Goal: Information Seeking & Learning: Learn about a topic

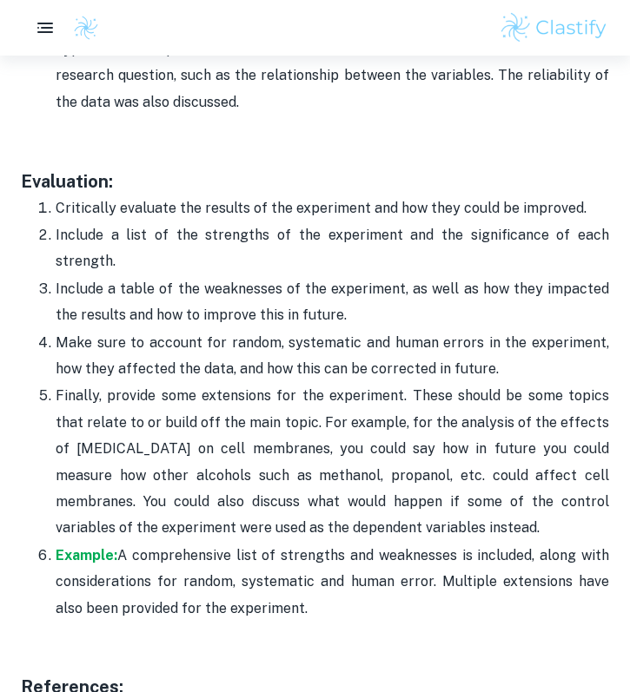
scroll to position [5534, 0]
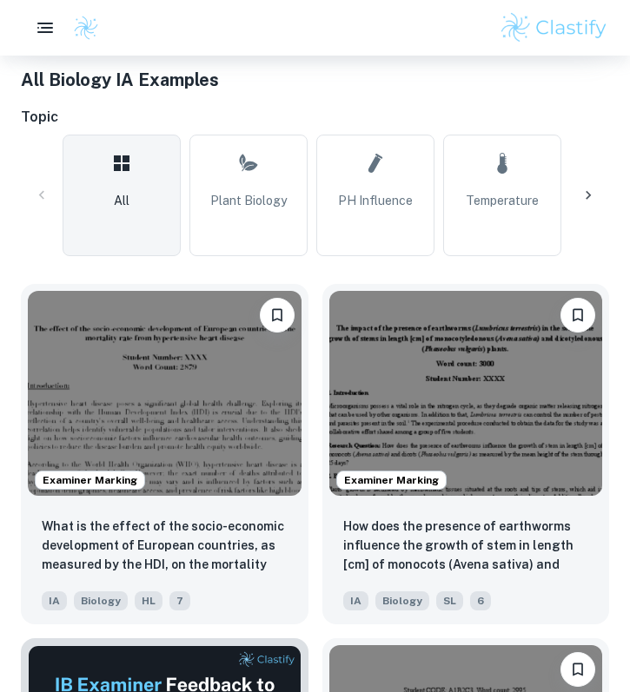
scroll to position [447, 0]
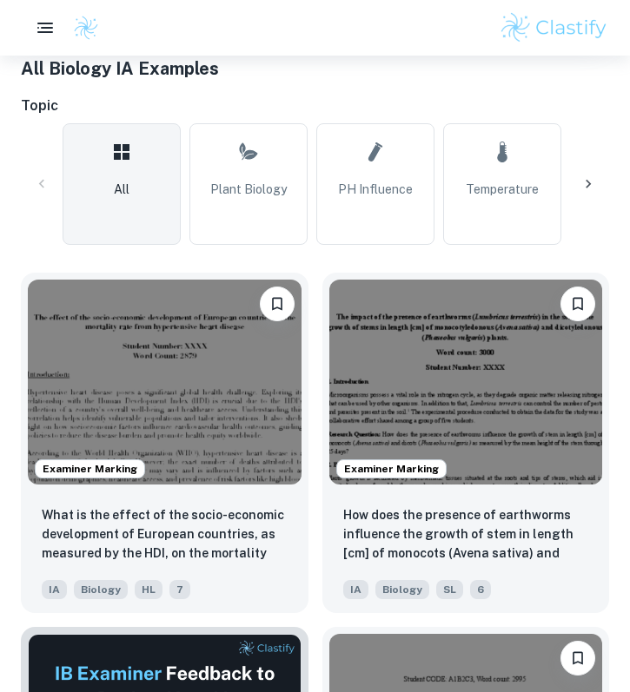
click at [113, 351] on img at bounding box center [165, 382] width 274 height 205
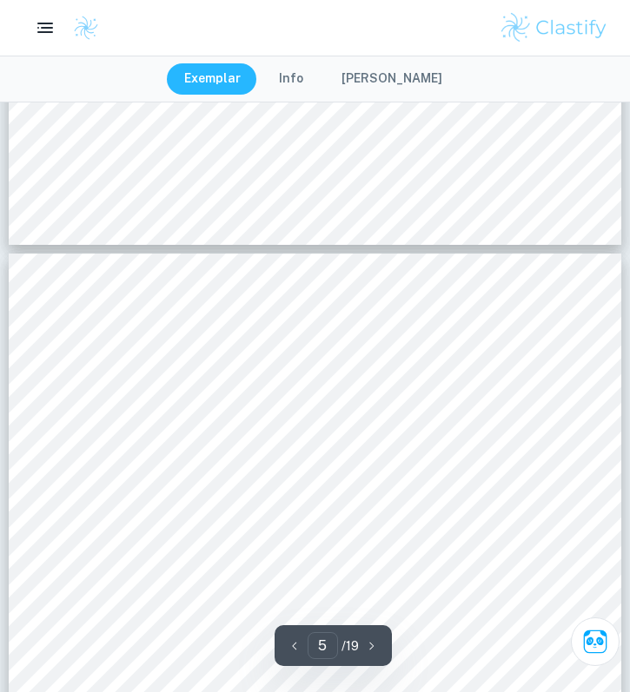
scroll to position [3569, 0]
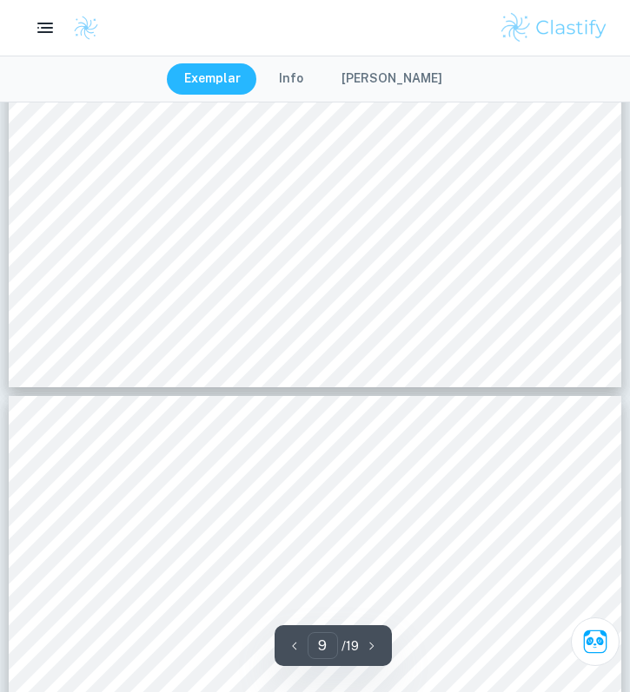
type input "10"
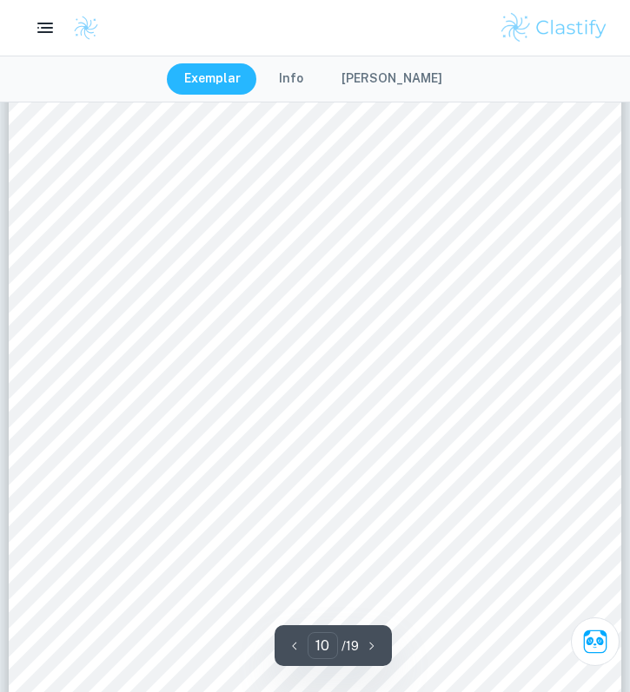
scroll to position [8343, 0]
